Goal: Information Seeking & Learning: Learn about a topic

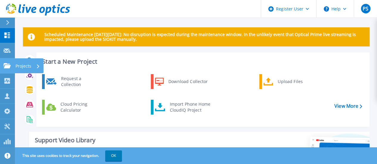
click at [38, 63] on div "Projects" at bounding box center [27, 65] width 24 height 15
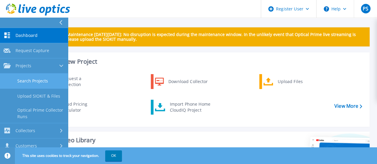
click at [42, 83] on link "Search Projects" at bounding box center [34, 81] width 68 height 15
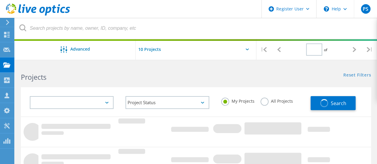
type input "1"
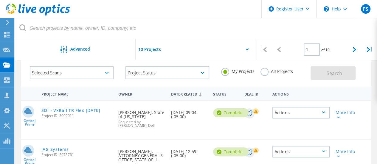
scroll to position [60, 0]
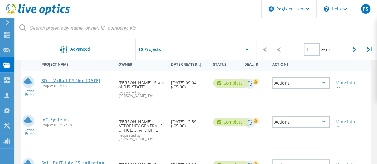
click at [78, 81] on link "SOI - VxRail TR Flex [DATE]" at bounding box center [70, 81] width 59 height 4
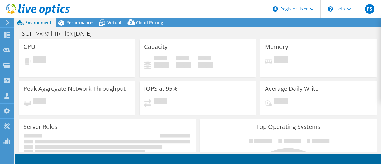
select select "USD"
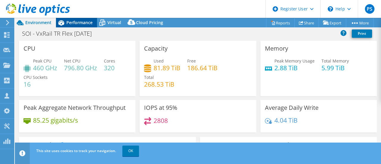
click at [83, 25] on span "Performance" at bounding box center [79, 23] width 26 height 6
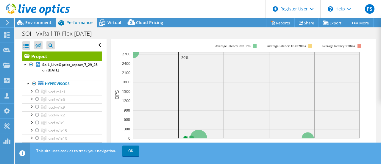
scroll to position [149, 0]
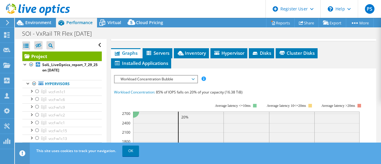
click at [166, 83] on span "Workload Concentration Bubble" at bounding box center [156, 79] width 77 height 7
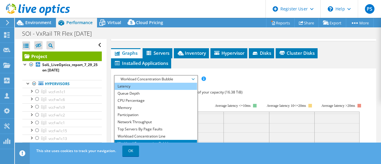
scroll to position [0, 0]
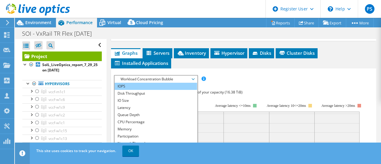
click at [166, 90] on li "IOPS" at bounding box center [156, 86] width 82 height 7
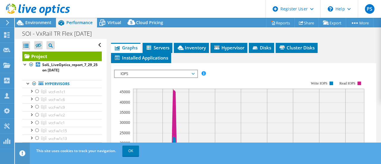
scroll to position [184, 0]
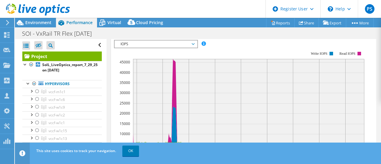
click at [156, 48] on span "IOPS" at bounding box center [156, 43] width 77 height 7
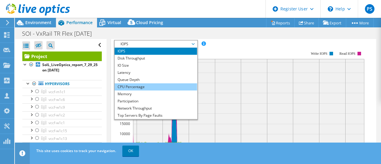
click at [145, 91] on li "CPU Percentage" at bounding box center [156, 86] width 82 height 7
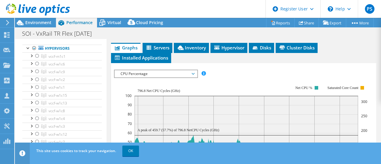
scroll to position [0, 0]
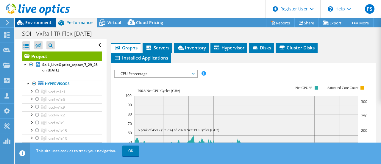
click at [38, 22] on span "Environment" at bounding box center [38, 23] width 26 height 6
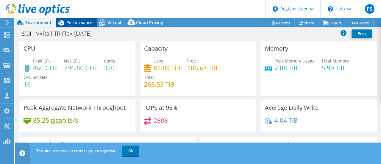
click at [77, 24] on span "Performance" at bounding box center [79, 23] width 26 height 6
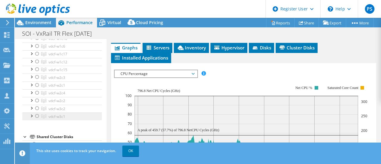
scroll to position [149, 0]
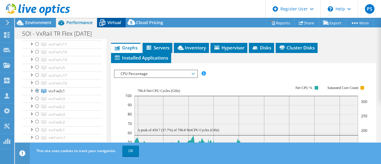
click at [116, 21] on span "Virtual" at bounding box center [114, 23] width 14 height 6
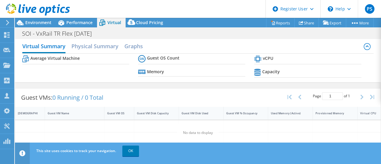
scroll to position [0, 0]
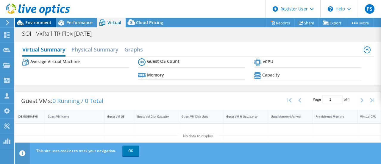
click at [37, 24] on span "Environment" at bounding box center [38, 23] width 26 height 6
